Goal: Information Seeking & Learning: Find specific fact

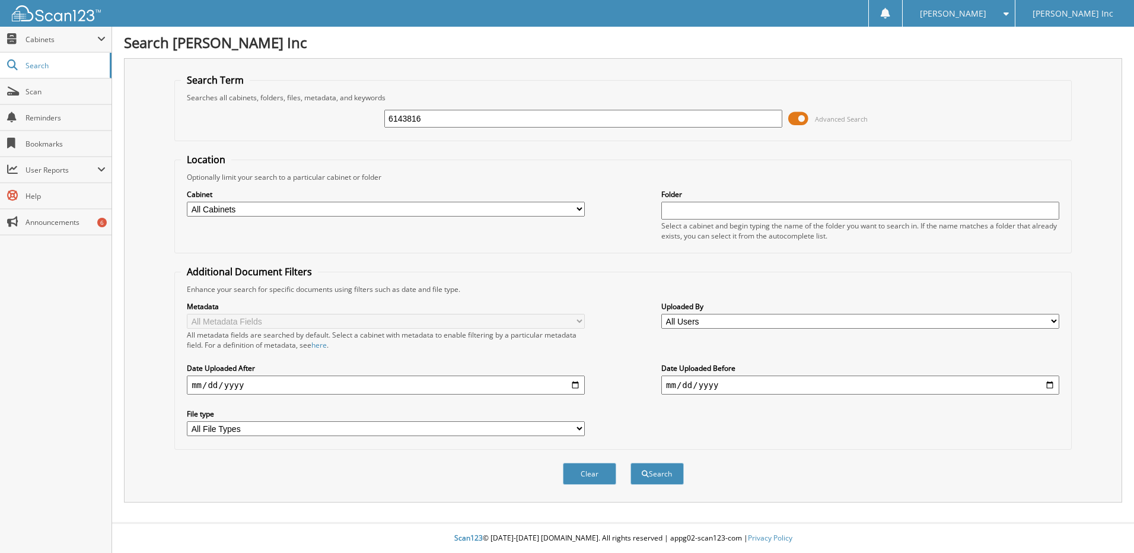
type input "6143816"
click at [630, 462] on button "Search" at bounding box center [656, 473] width 53 height 22
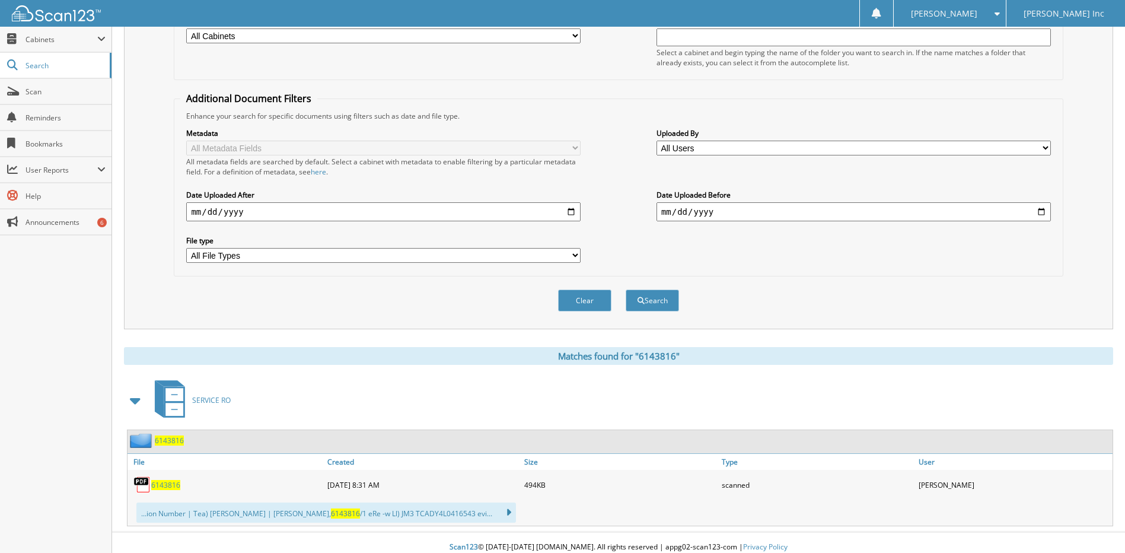
scroll to position [178, 0]
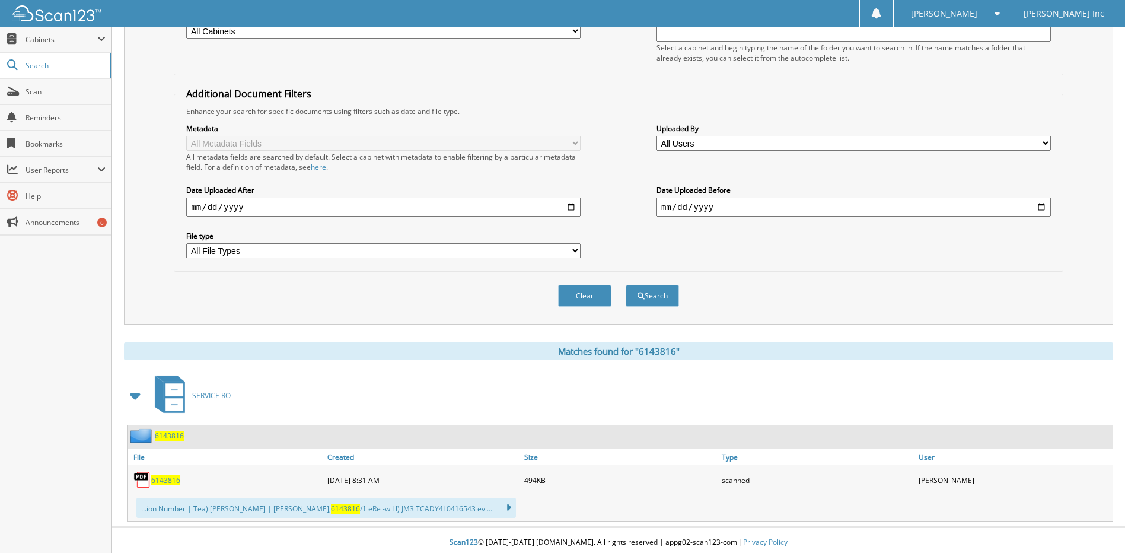
click at [169, 483] on span "6143816" at bounding box center [165, 480] width 29 height 10
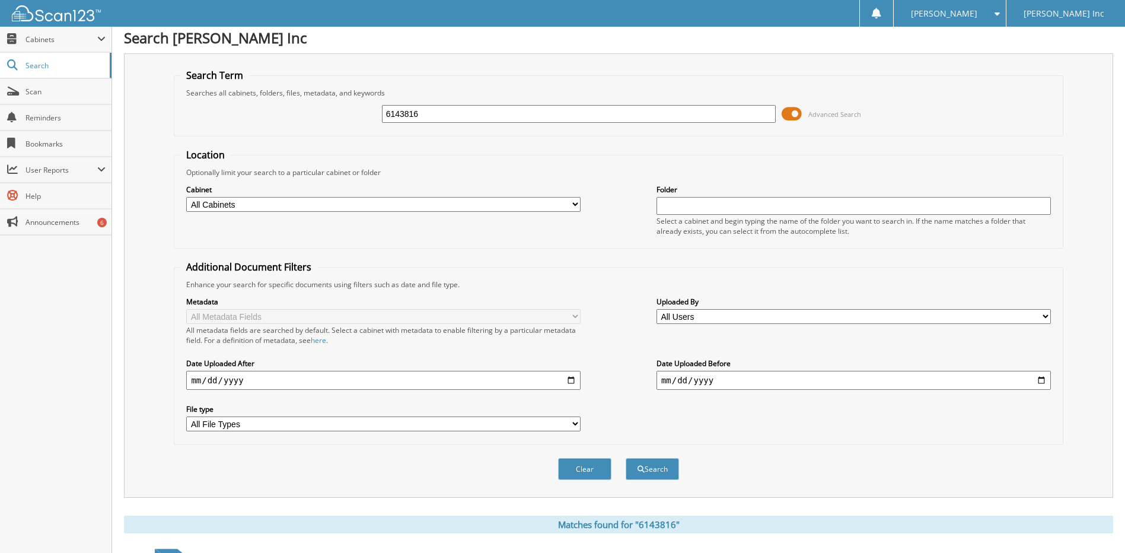
scroll to position [0, 0]
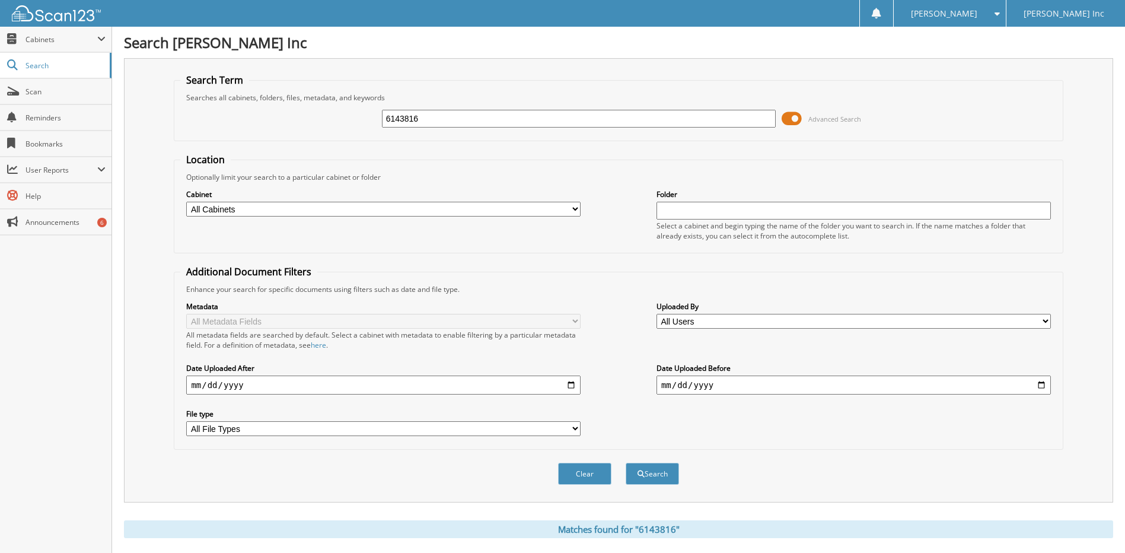
drag, startPoint x: 391, startPoint y: 122, endPoint x: 375, endPoint y: 125, distance: 16.2
click at [375, 125] on div "6143816 Advanced Search" at bounding box center [618, 119] width 876 height 32
click at [421, 120] on input "6143816" at bounding box center [579, 119] width 394 height 18
drag, startPoint x: 425, startPoint y: 119, endPoint x: 362, endPoint y: 124, distance: 63.0
click at [362, 124] on div "6143816 Advanced Search" at bounding box center [618, 119] width 876 height 32
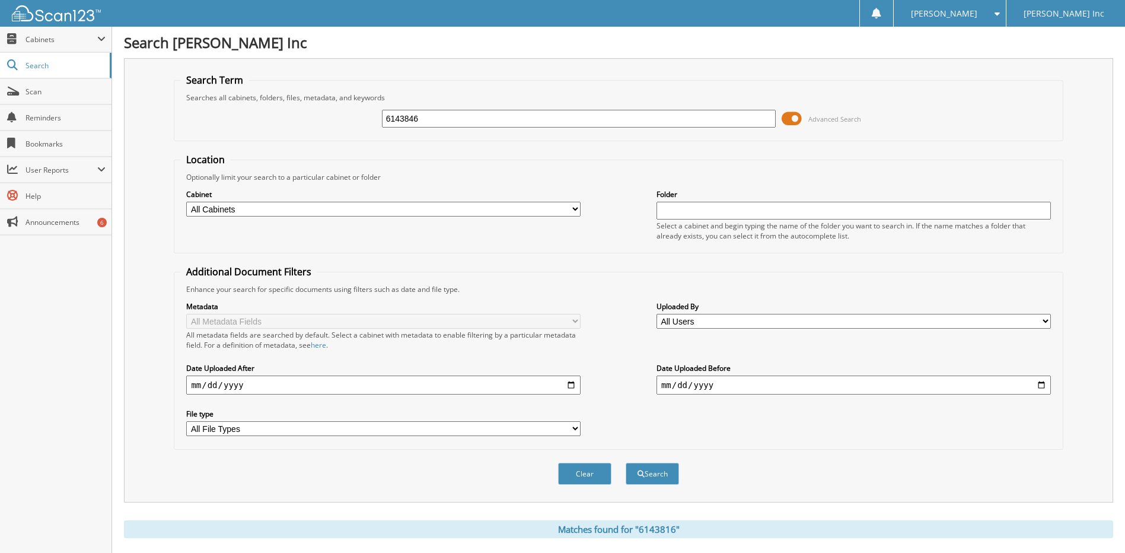
type input "6143846"
click at [626, 462] on button "Search" at bounding box center [652, 473] width 53 height 22
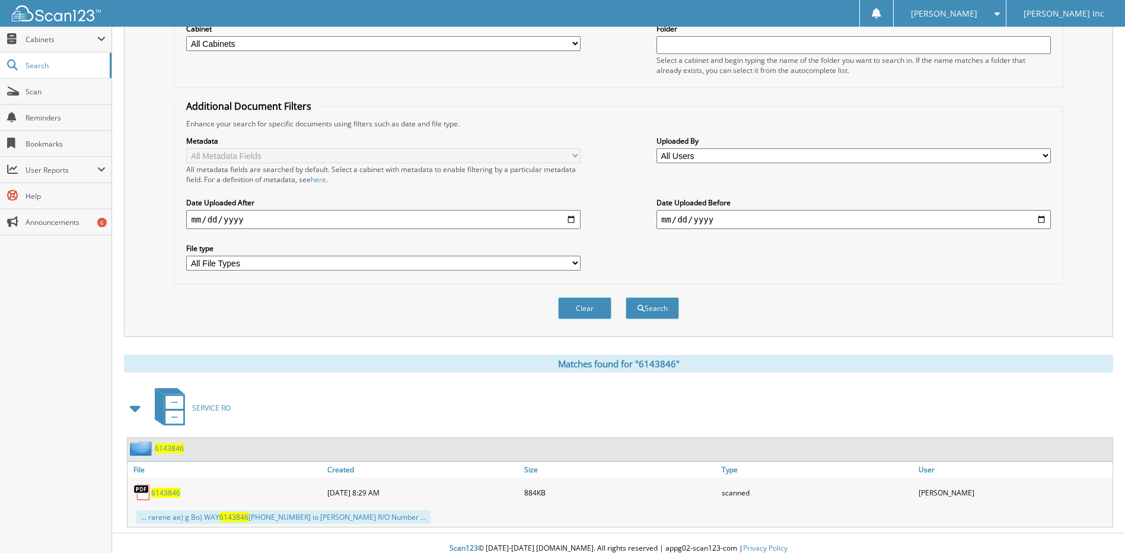
scroll to position [176, 0]
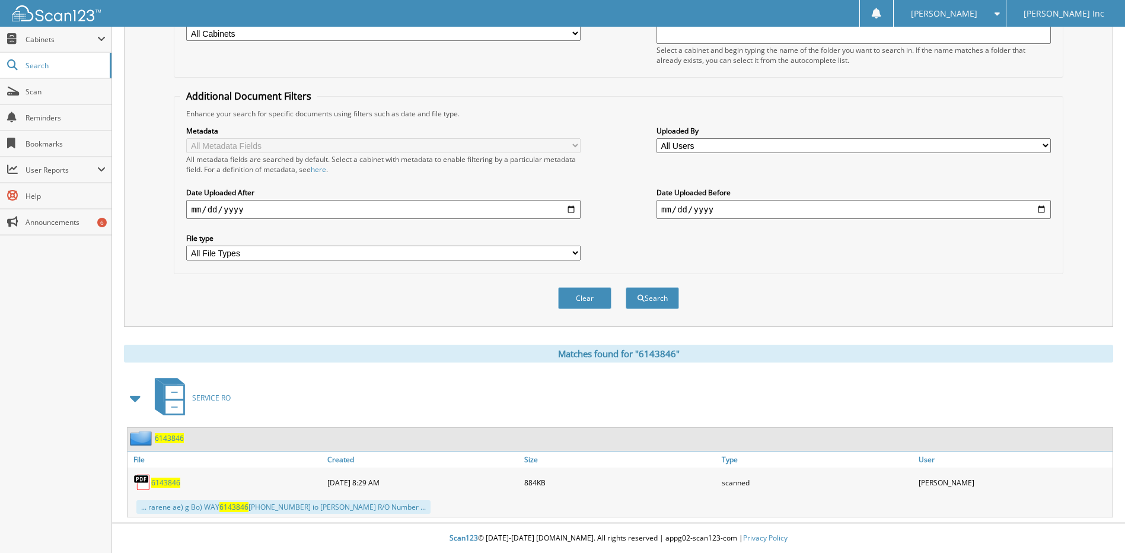
click at [174, 485] on span "6143846" at bounding box center [165, 482] width 29 height 10
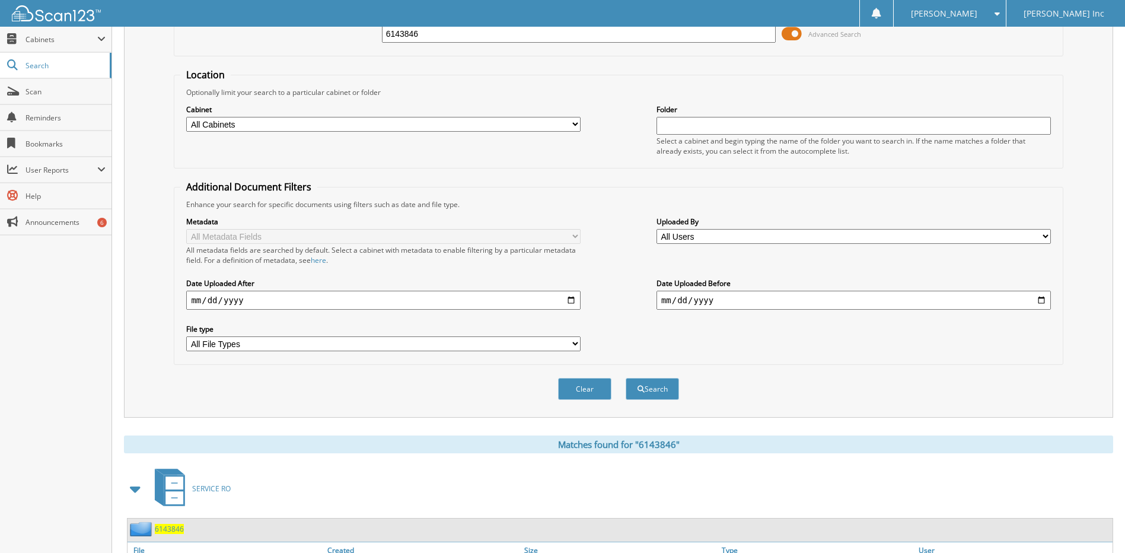
scroll to position [0, 0]
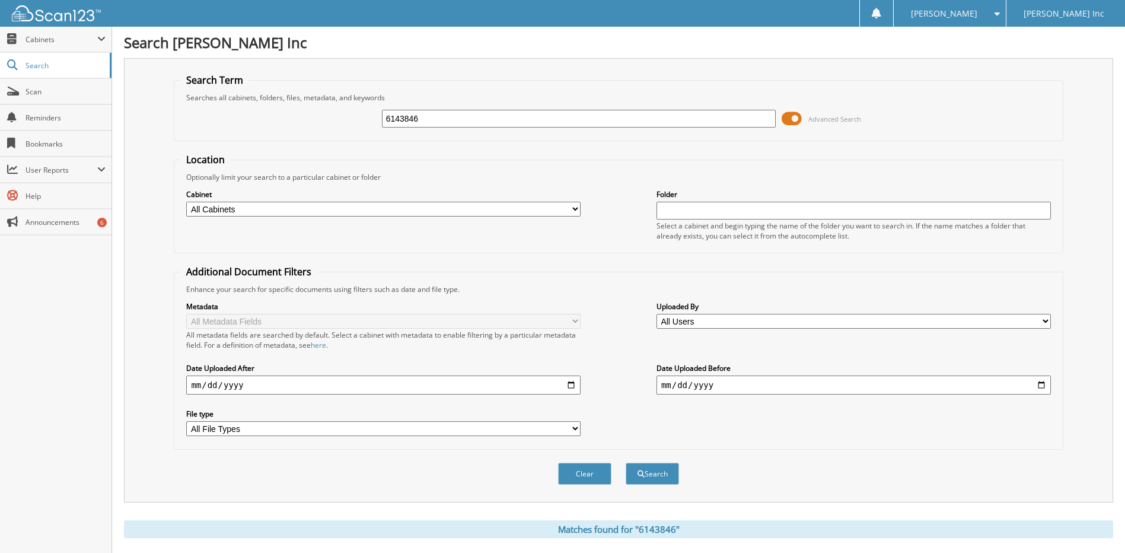
drag, startPoint x: 432, startPoint y: 117, endPoint x: 339, endPoint y: 126, distance: 93.5
click at [343, 125] on div "6143846 Advanced Search" at bounding box center [618, 119] width 876 height 32
type input "6144081"
click at [626, 462] on button "Search" at bounding box center [652, 473] width 53 height 22
click at [434, 115] on input "6144081" at bounding box center [579, 119] width 394 height 18
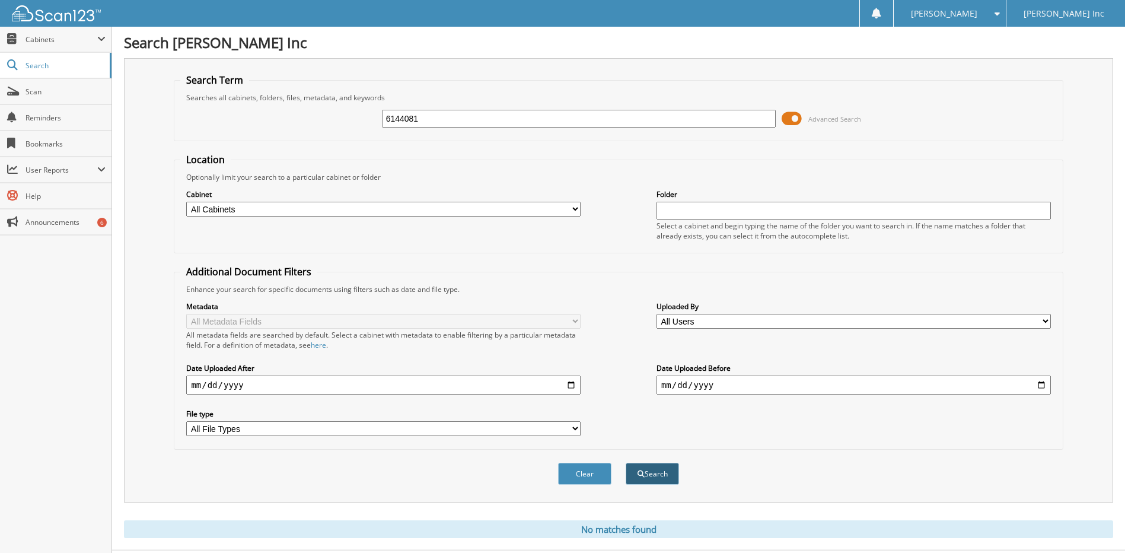
click at [668, 467] on button "Search" at bounding box center [652, 473] width 53 height 22
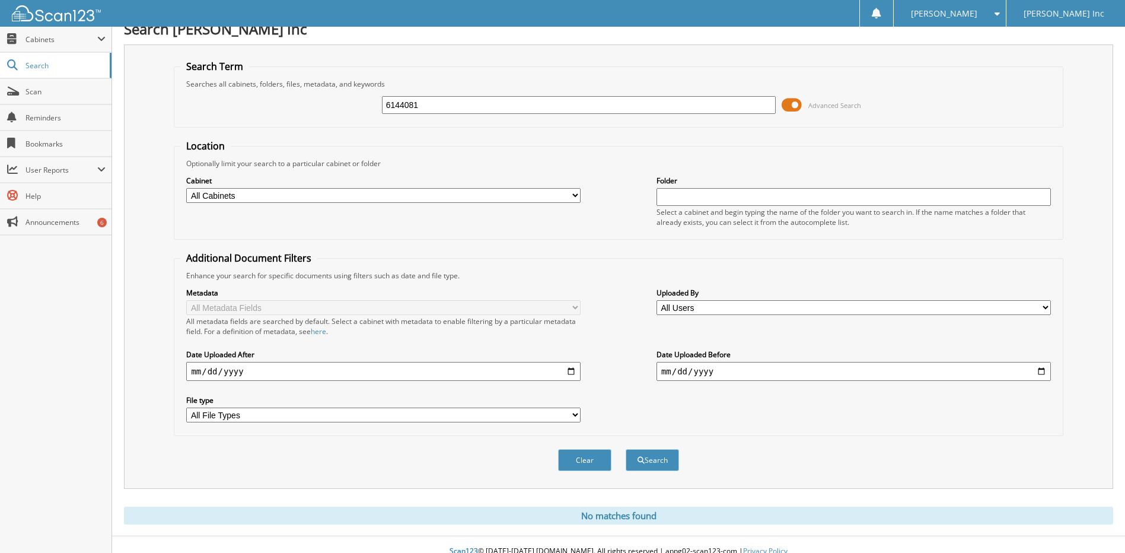
scroll to position [27, 0]
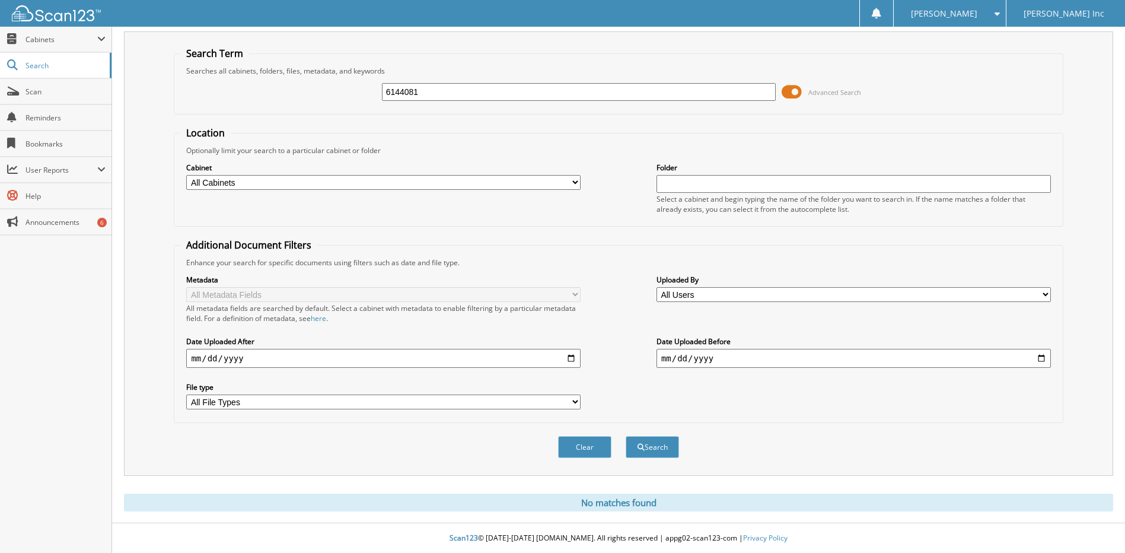
drag, startPoint x: 426, startPoint y: 85, endPoint x: 315, endPoint y: 102, distance: 112.1
click at [318, 104] on div "6144081 Advanced Search" at bounding box center [618, 92] width 876 height 32
type input "6144086"
click at [626, 436] on button "Search" at bounding box center [652, 447] width 53 height 22
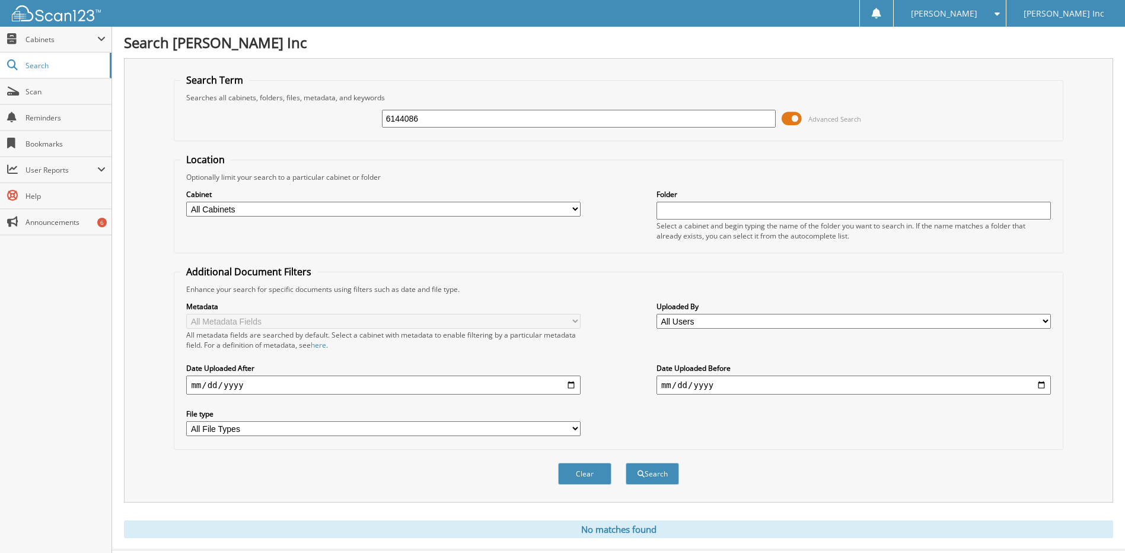
click at [416, 122] on input "6144086" at bounding box center [579, 119] width 394 height 18
click at [796, 119] on span at bounding box center [791, 119] width 20 height 18
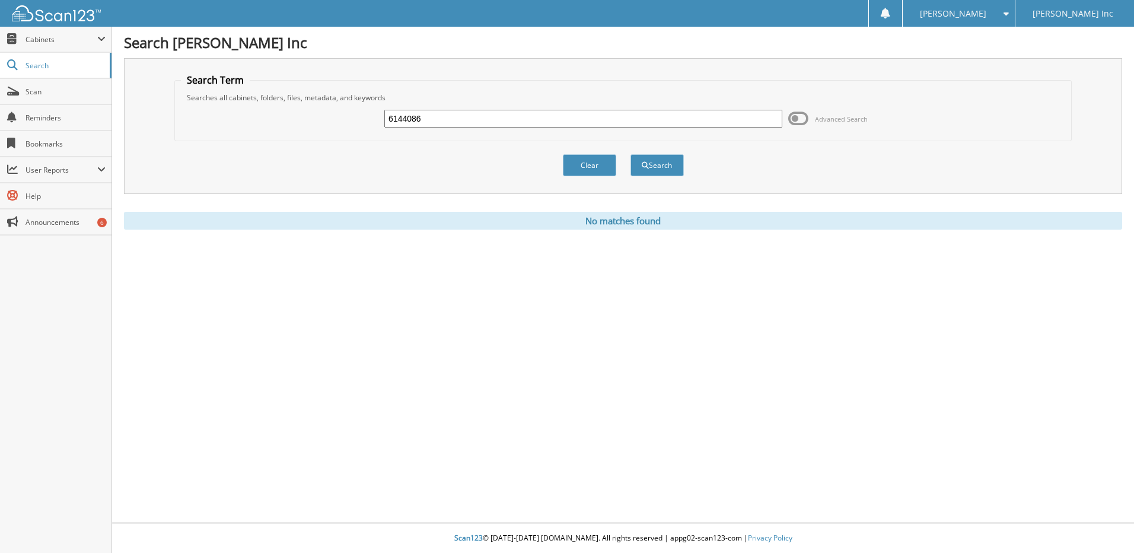
drag, startPoint x: 432, startPoint y: 120, endPoint x: 356, endPoint y: 130, distance: 76.1
click at [359, 130] on div "6144086 Advanced Search" at bounding box center [623, 119] width 884 height 32
type input "6144086"
click at [630, 154] on button "Search" at bounding box center [656, 165] width 53 height 22
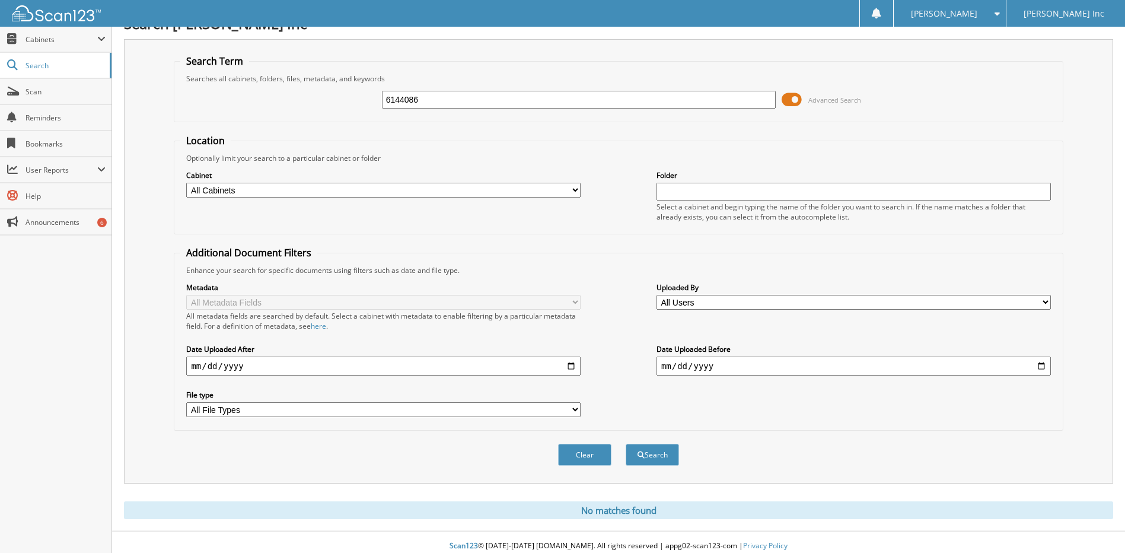
scroll to position [27, 0]
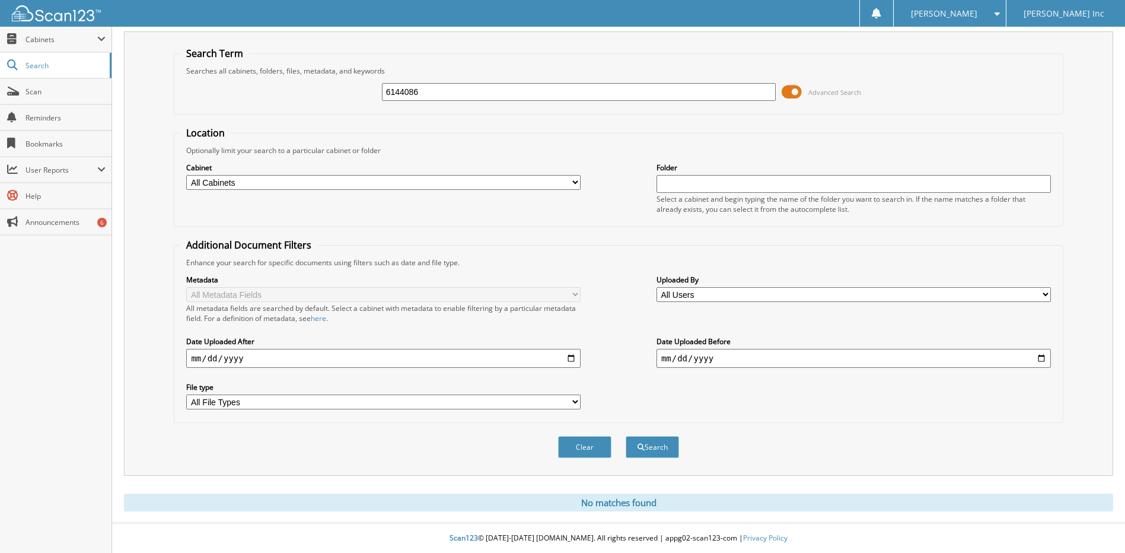
drag, startPoint x: 417, startPoint y: 94, endPoint x: 366, endPoint y: 90, distance: 51.2
click at [366, 90] on div "6144086 Advanced Search" at bounding box center [618, 92] width 876 height 32
type input "6144255"
click at [626, 436] on button "Search" at bounding box center [652, 447] width 53 height 22
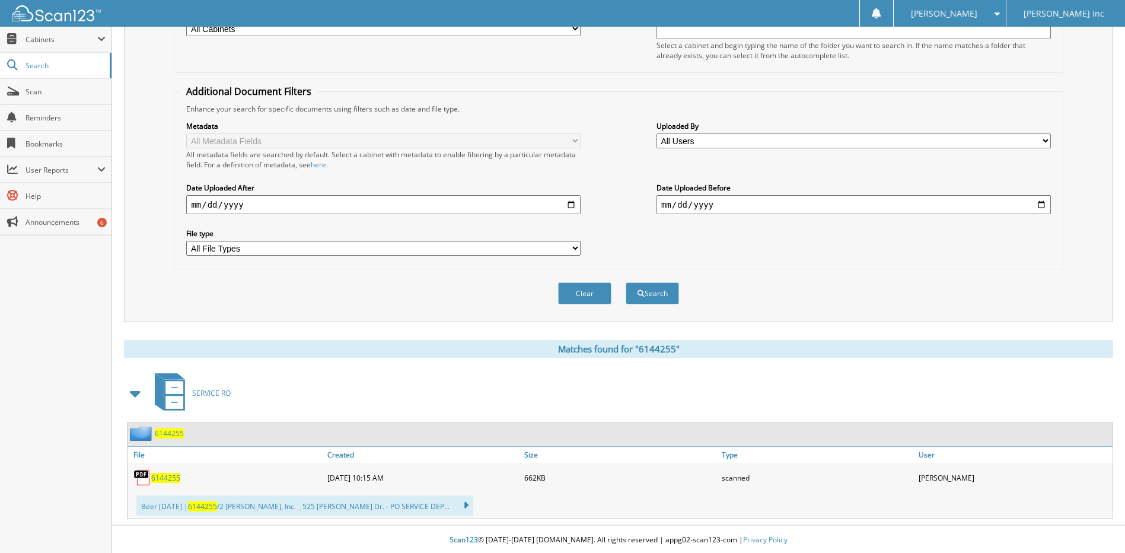
scroll to position [183, 0]
click at [164, 474] on span "6144255" at bounding box center [165, 476] width 29 height 10
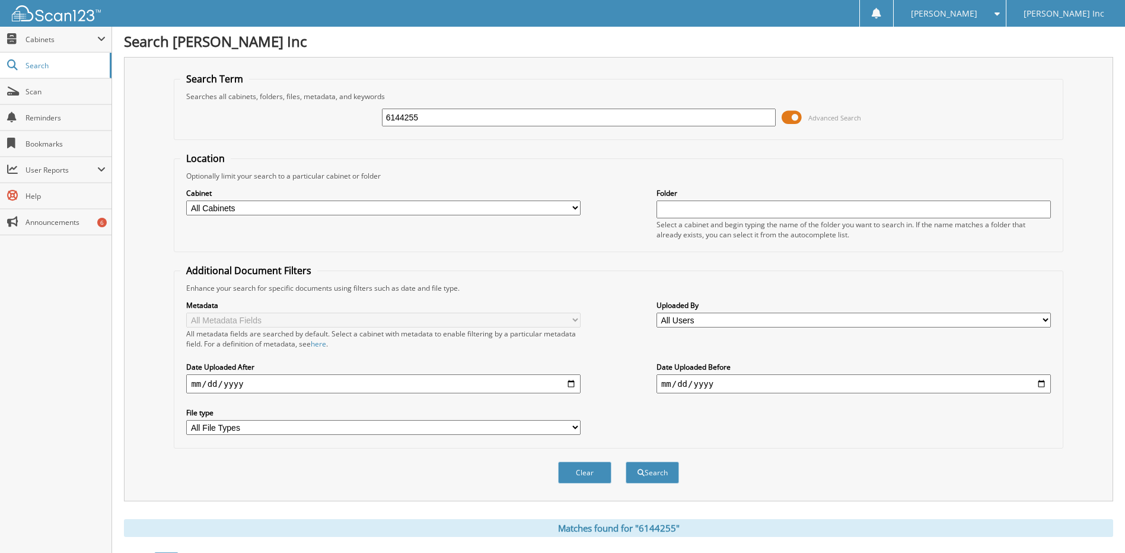
scroll to position [0, 0]
drag, startPoint x: 349, startPoint y: 130, endPoint x: 338, endPoint y: 131, distance: 11.3
click at [338, 131] on div "6144255 Advanced Search" at bounding box center [618, 119] width 876 height 32
type input "6144325"
click at [626, 462] on button "Search" at bounding box center [652, 473] width 53 height 22
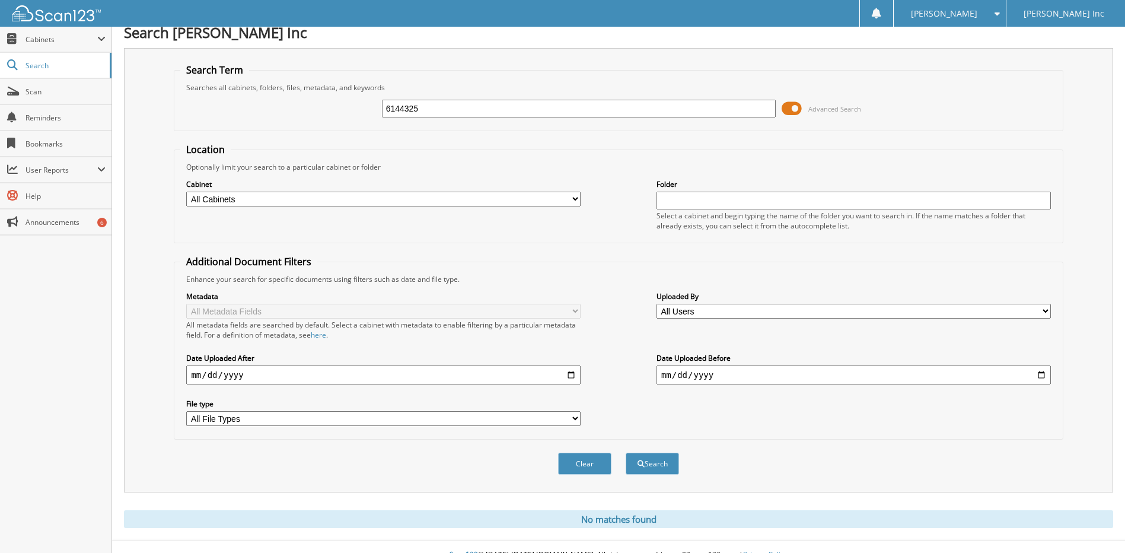
scroll to position [27, 0]
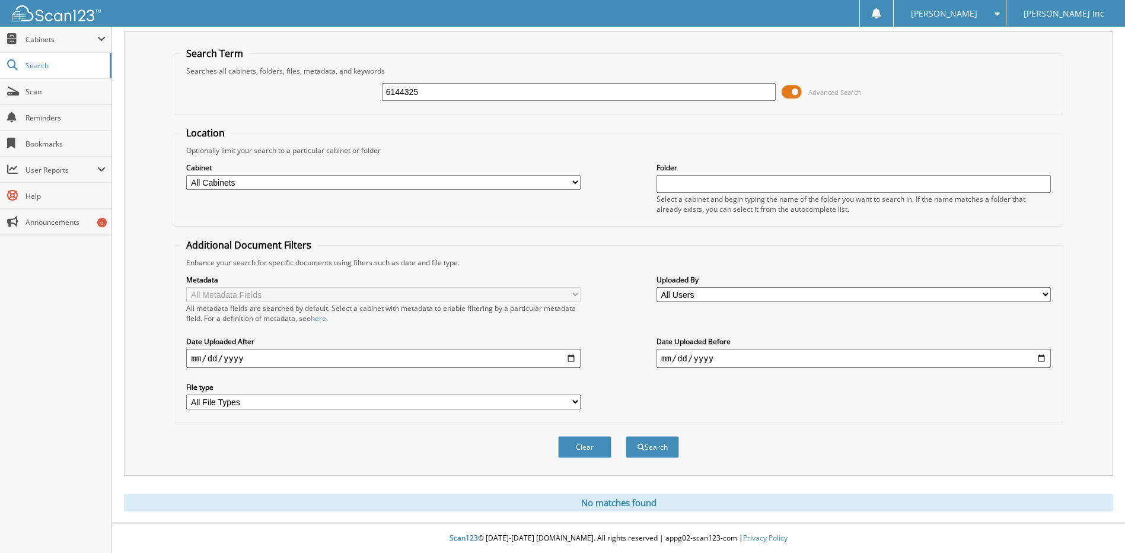
drag, startPoint x: 405, startPoint y: 98, endPoint x: 344, endPoint y: 104, distance: 60.8
click at [346, 104] on div "6144325 Advanced Search" at bounding box center [618, 92] width 876 height 32
type input "6144331"
click at [626, 436] on button "Search" at bounding box center [652, 447] width 53 height 22
